Goal: Task Accomplishment & Management: Manage account settings

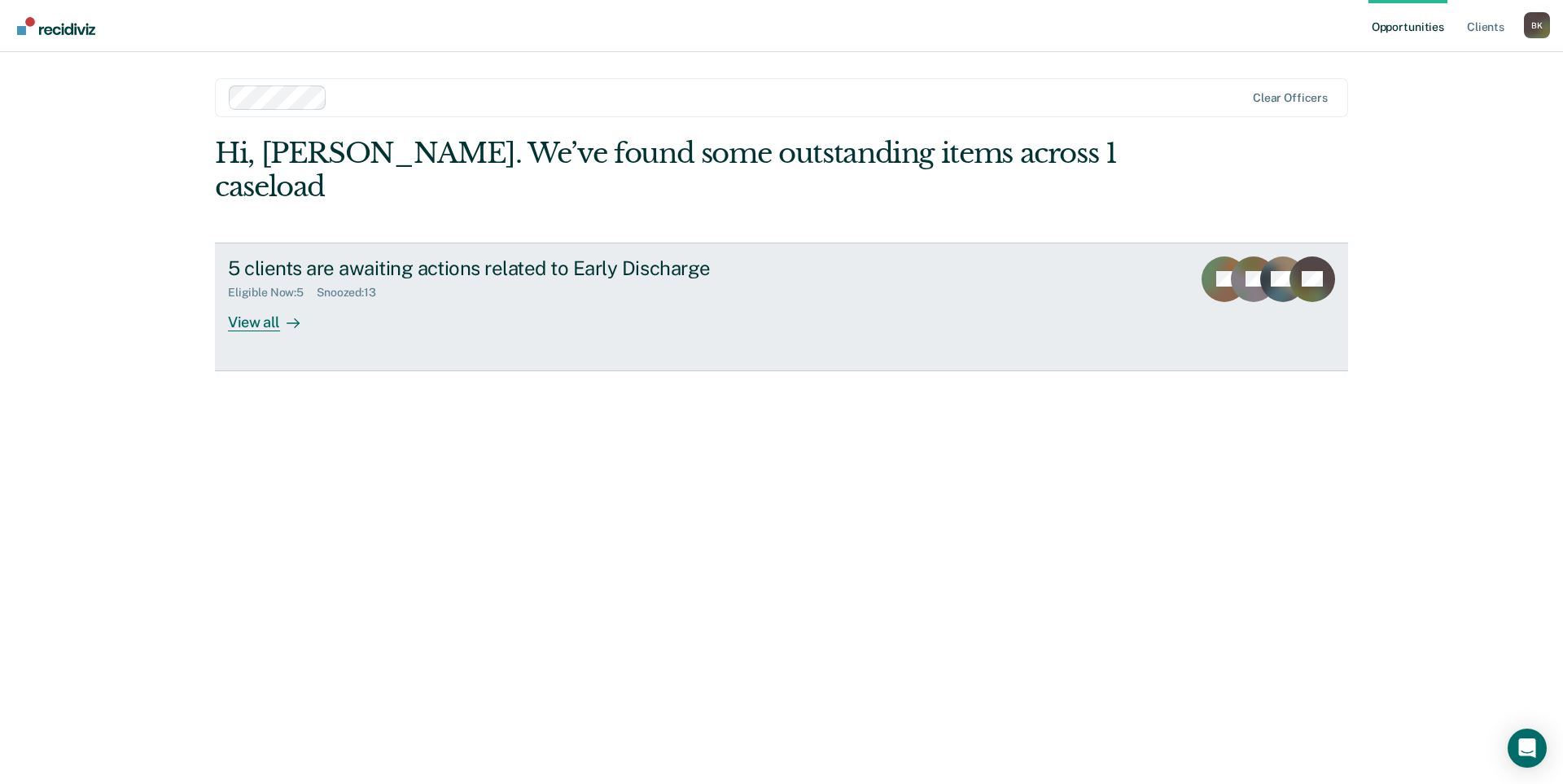
click at [288, 279] on div "Eligible Now : 5 Snoozed : 13" at bounding box center [513, 289] width 572 height 20
